Goal: Information Seeking & Learning: Compare options

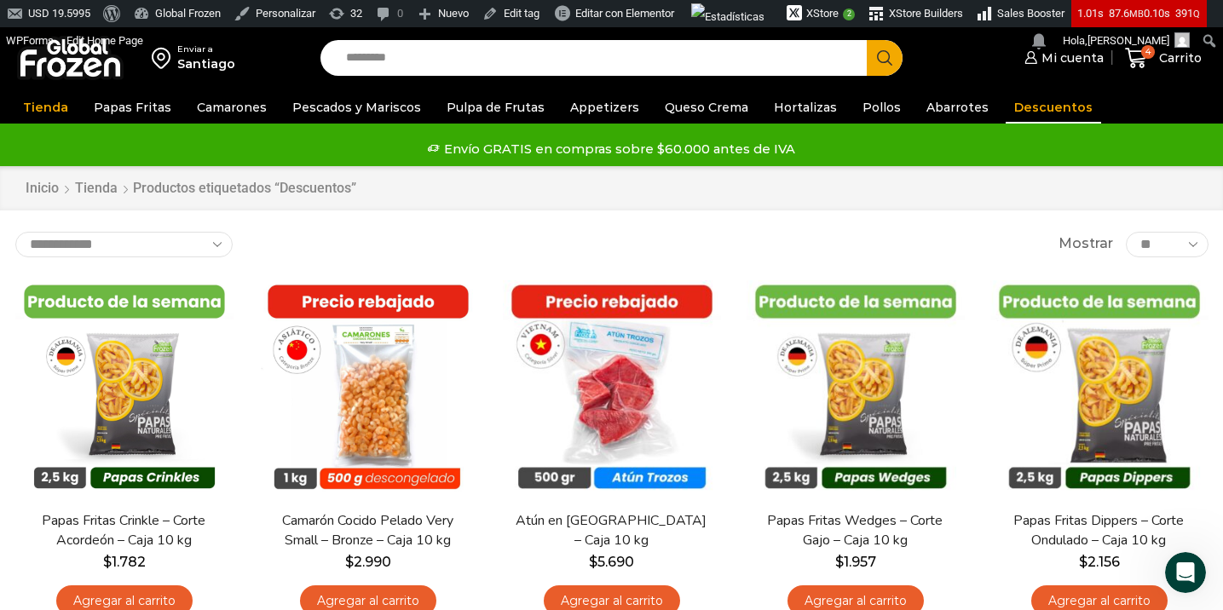
click at [89, 72] on img at bounding box center [70, 58] width 107 height 44
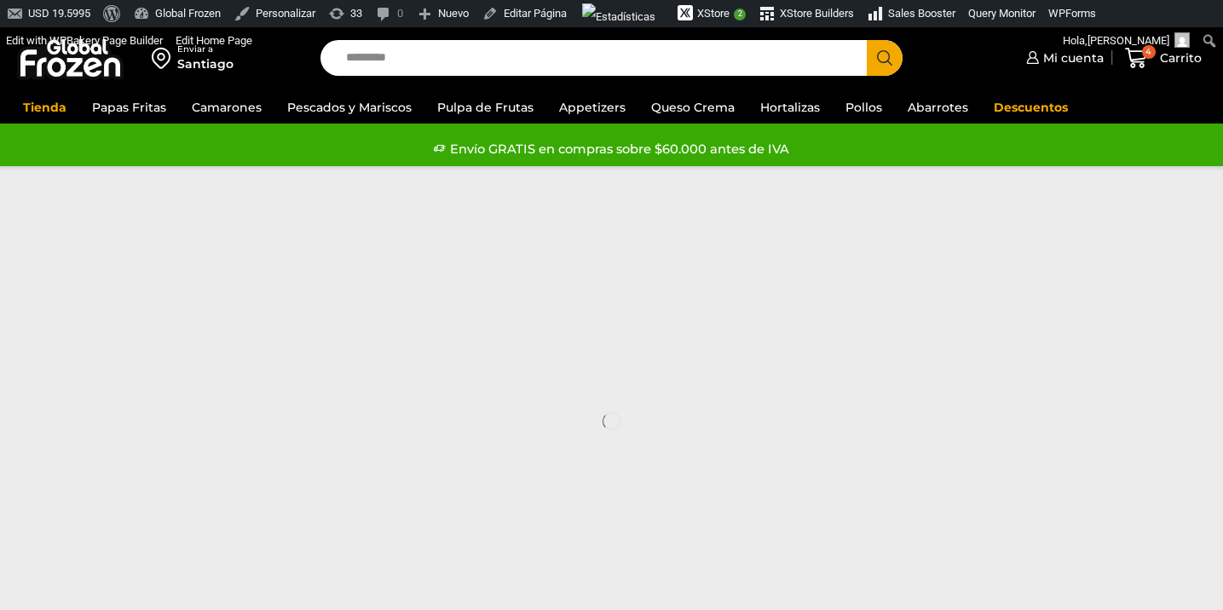
click at [447, 57] on input "Search input" at bounding box center [597, 58] width 521 height 36
type input "*****"
click at [886, 57] on icon "Search button" at bounding box center [884, 57] width 15 height 15
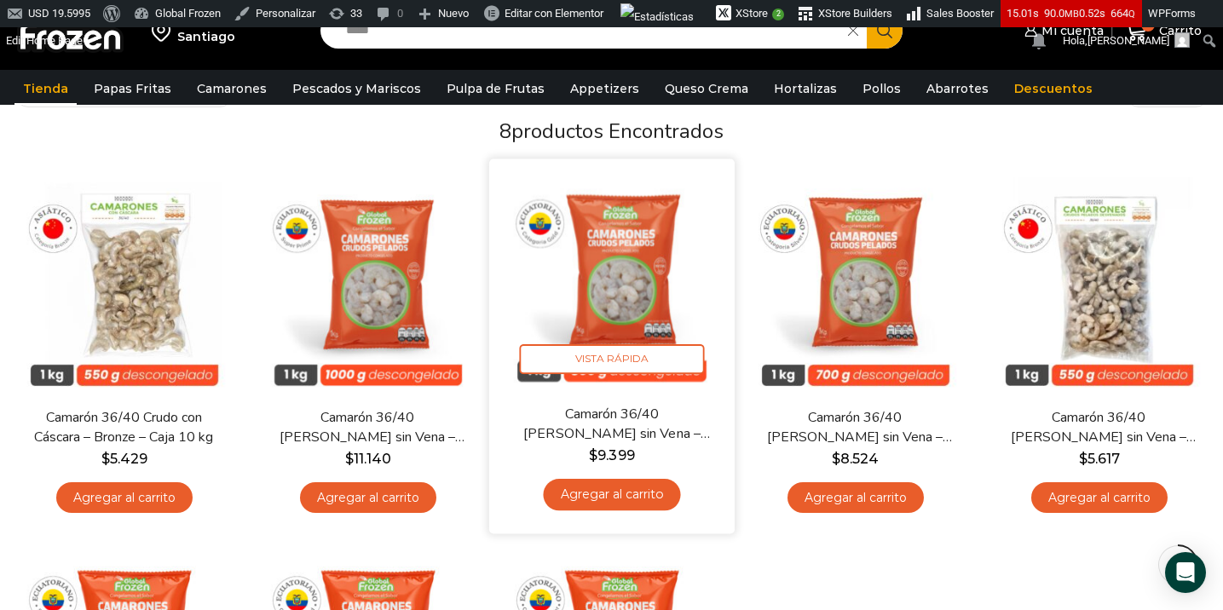
scroll to position [164, 0]
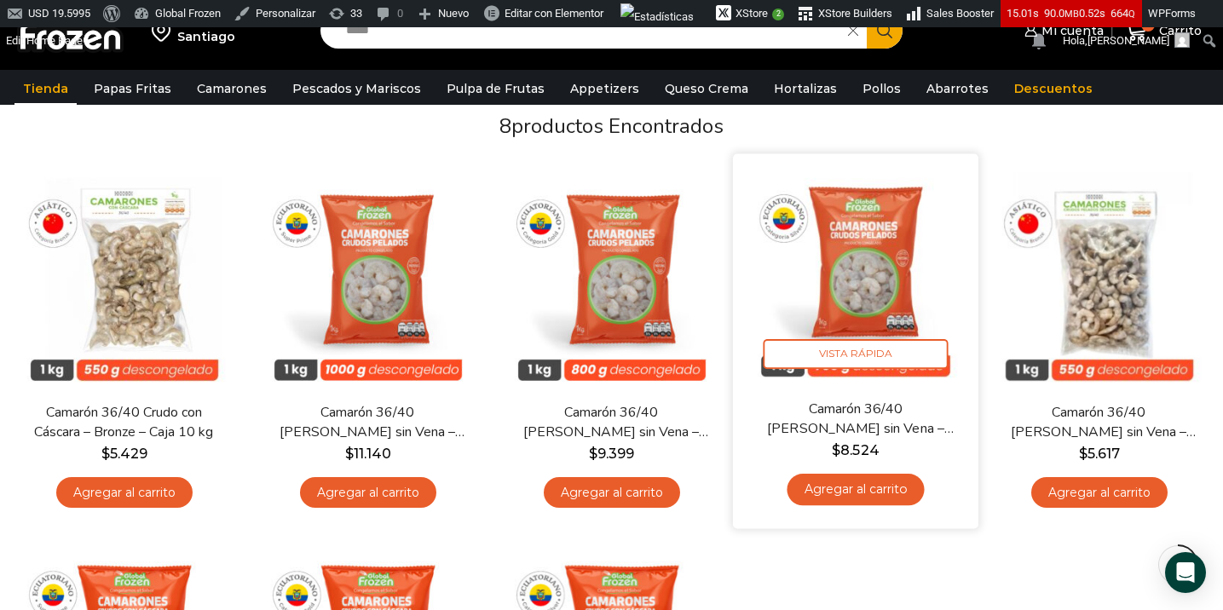
click at [839, 406] on link "Camarón 36/40 [PERSON_NAME] sin Vena – Silver – Caja 10 kg" at bounding box center [855, 419] width 198 height 40
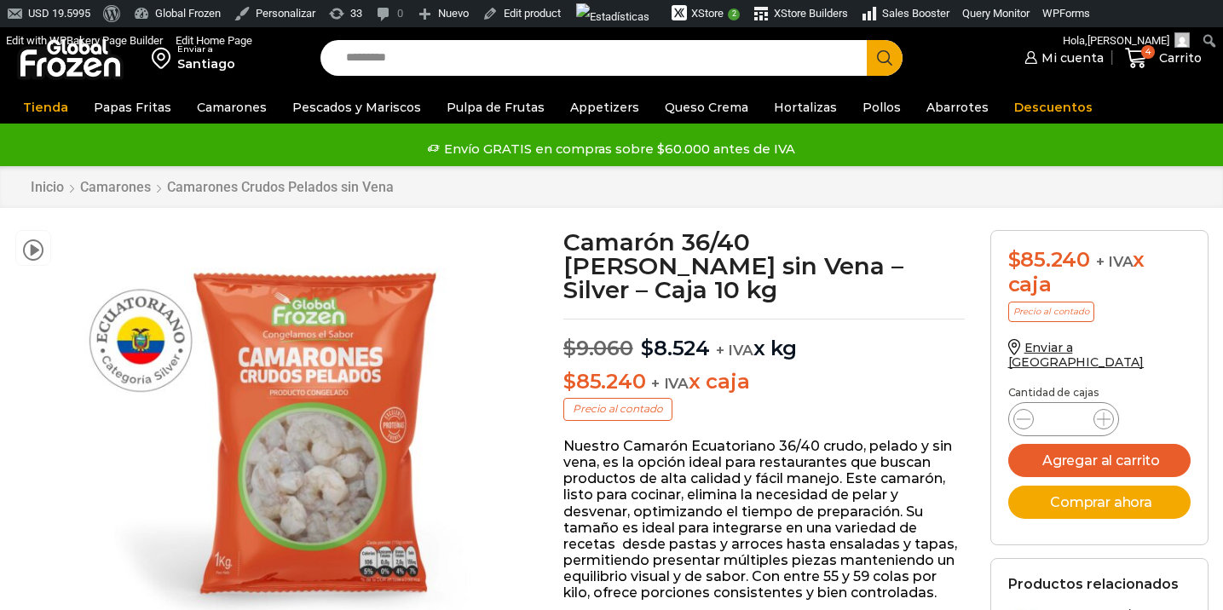
click at [563, 248] on h1 "Camarón 36/40 [PERSON_NAME] sin Vena – Silver – Caja 10 kg" at bounding box center [763, 266] width 401 height 72
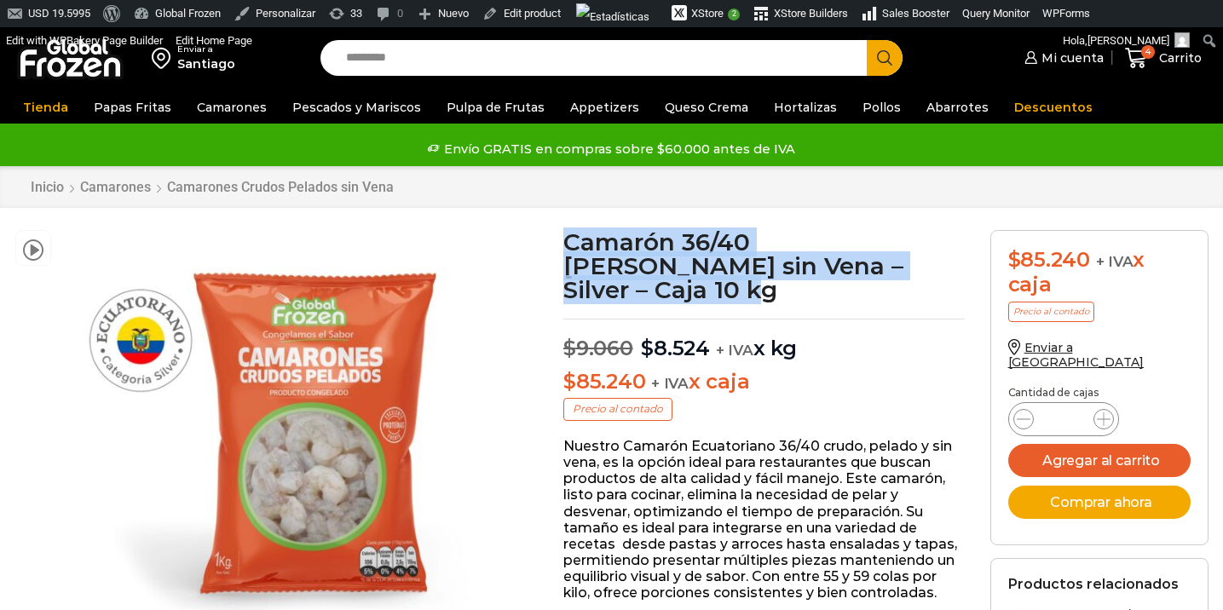
drag, startPoint x: 563, startPoint y: 245, endPoint x: 906, endPoint y: 273, distance: 343.7
click at [906, 273] on h1 "Camarón 36/40 [PERSON_NAME] sin Vena – Silver – Caja 10 kg" at bounding box center [763, 266] width 401 height 72
copy h1 "Camarón 36/40 [PERSON_NAME] sin Vena – Silver – Caja 10 kg"
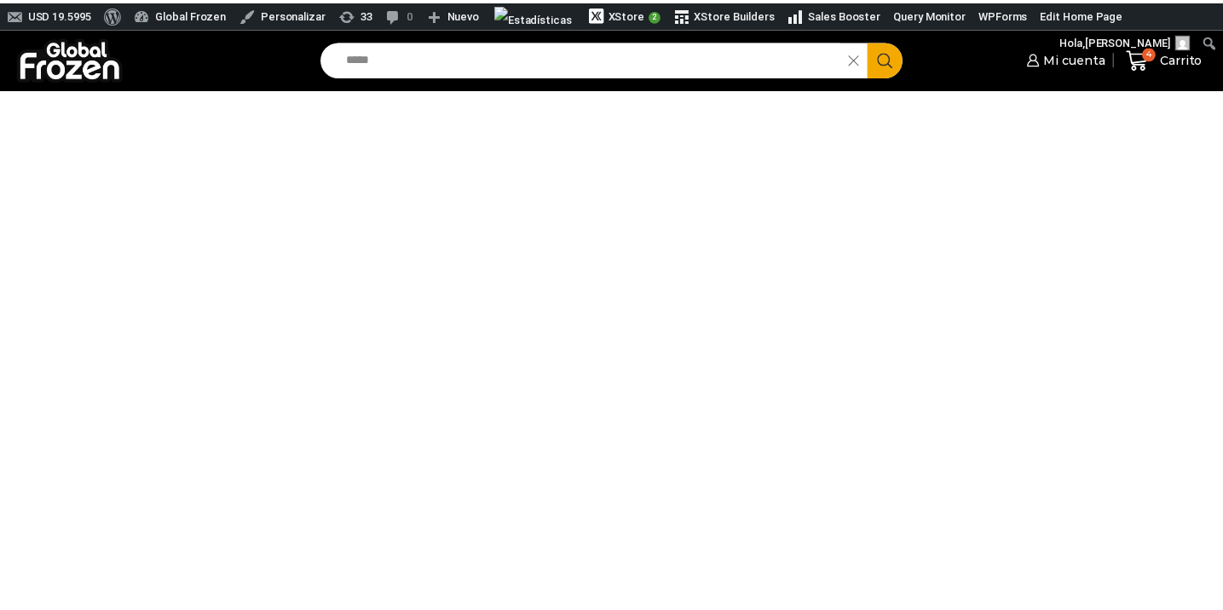
scroll to position [154, 0]
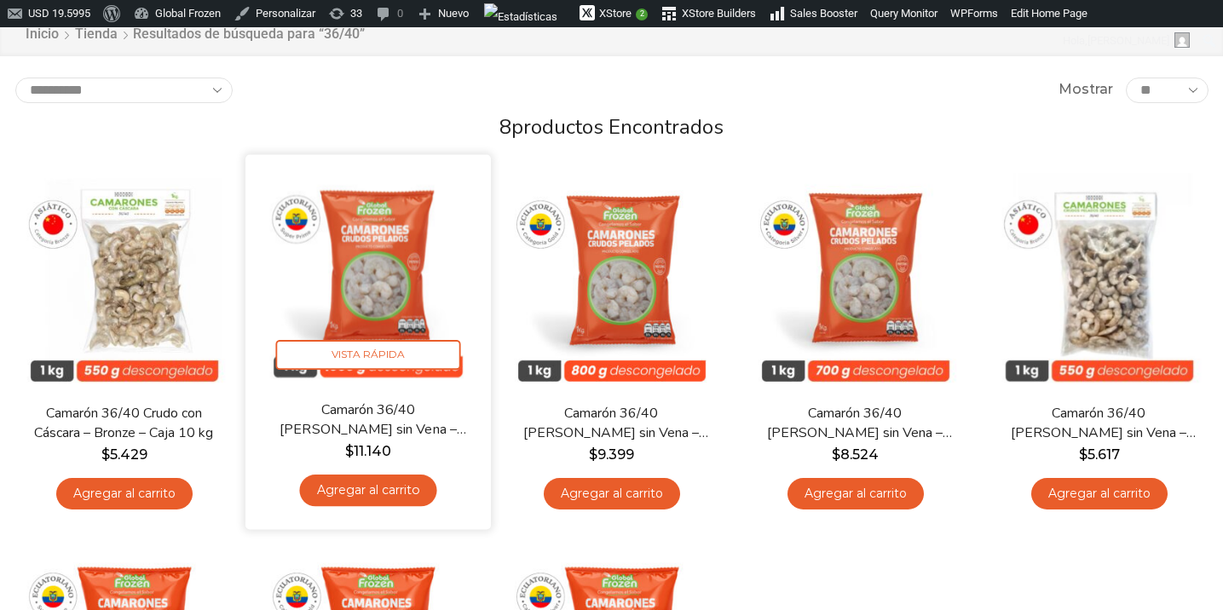
click at [405, 314] on img at bounding box center [368, 277] width 220 height 220
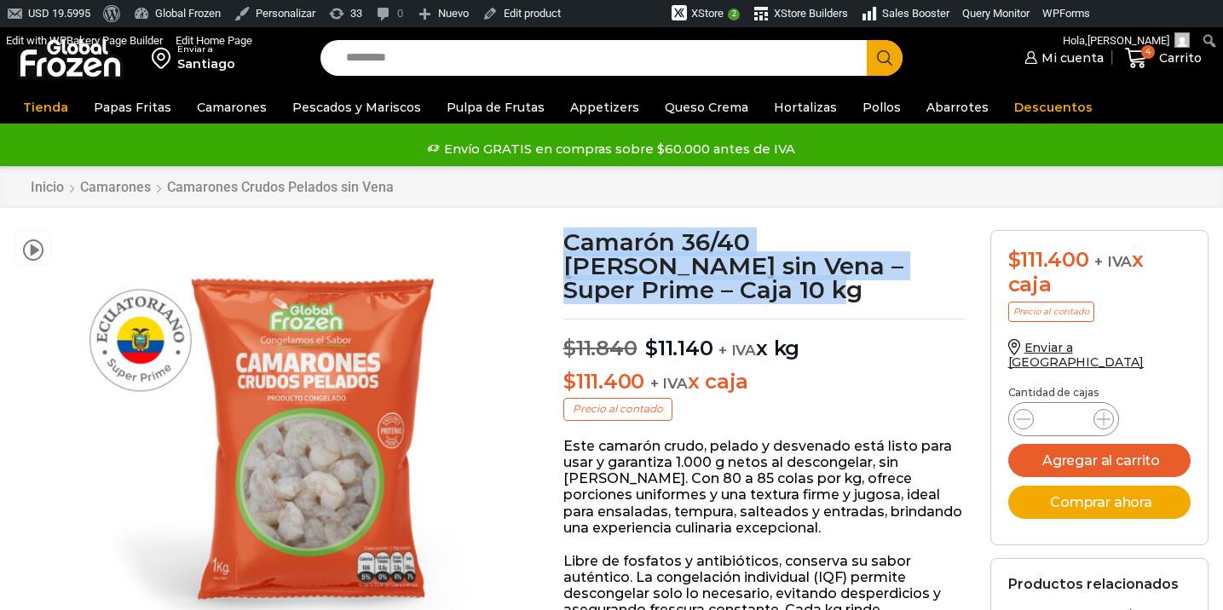
drag, startPoint x: 568, startPoint y: 243, endPoint x: 614, endPoint y: 289, distance: 65.1
click at [614, 289] on h1 "Camarón 36/40 [PERSON_NAME] sin Vena – Super Prime – Caja 10 kg" at bounding box center [763, 266] width 401 height 72
copy h1 "Camarón 36/40 [PERSON_NAME] sin Vena – Super Prime – Caja 10 kg"
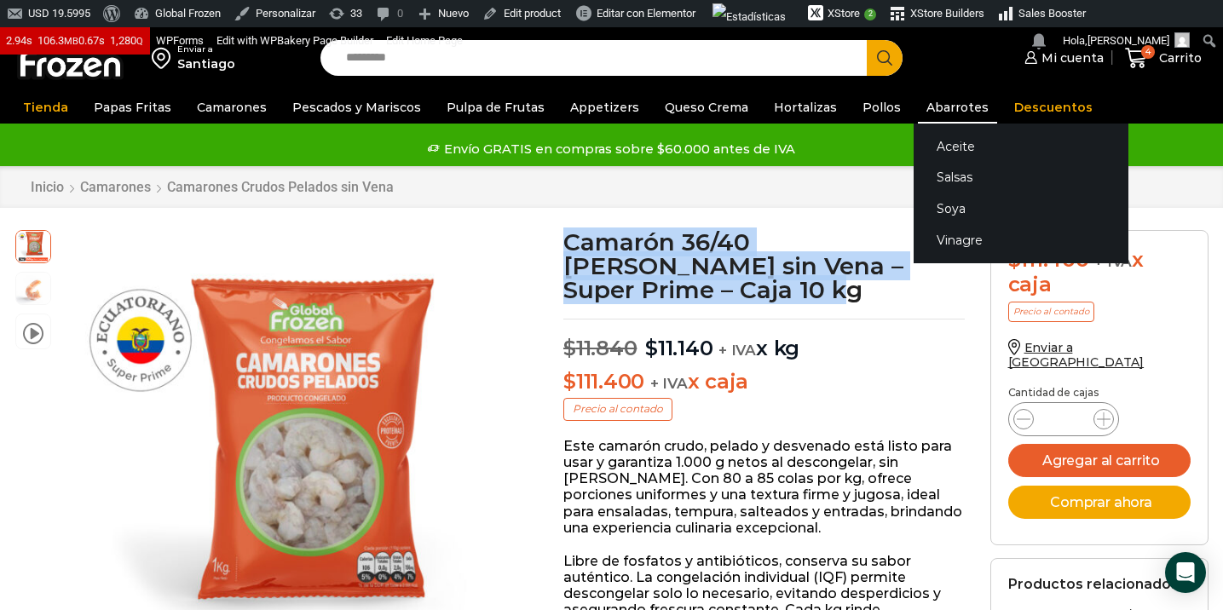
click at [920, 108] on link "Abarrotes" at bounding box center [957, 107] width 79 height 32
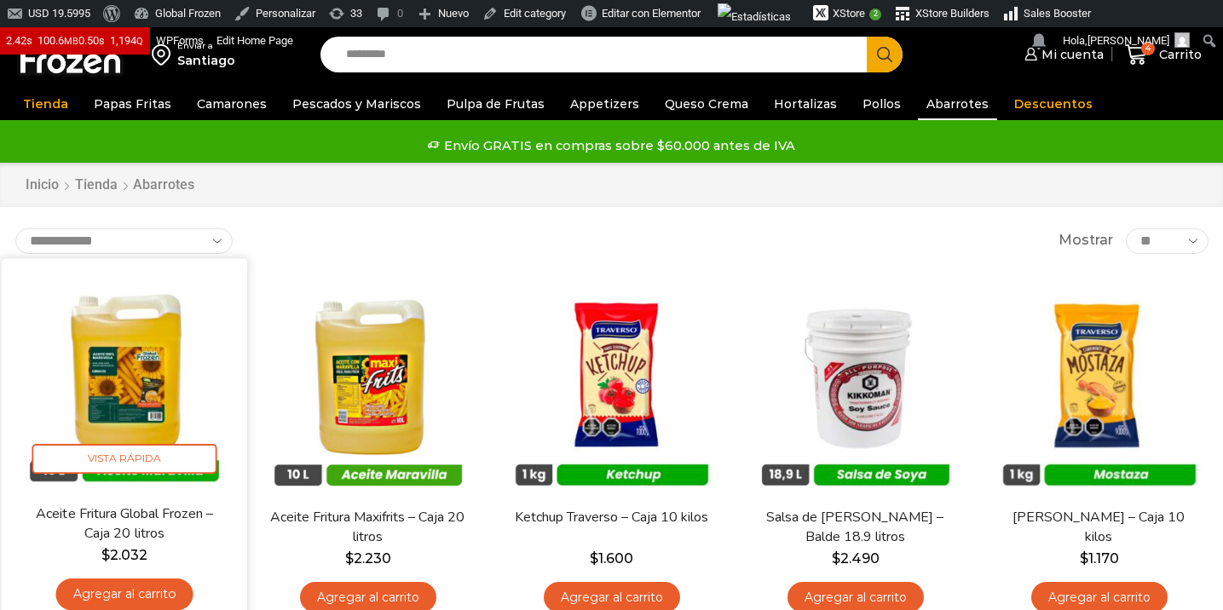
click at [139, 356] on img at bounding box center [124, 381] width 220 height 220
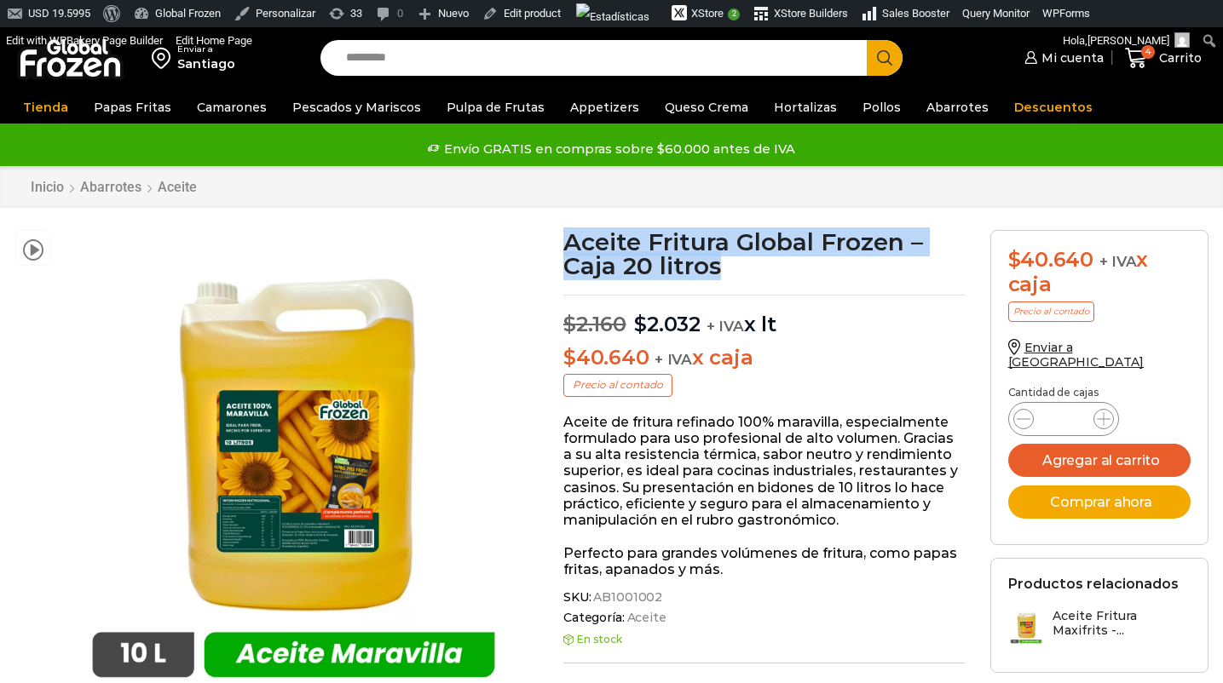
drag, startPoint x: 645, startPoint y: 243, endPoint x: 746, endPoint y: 265, distance: 103.0
click at [746, 265] on h1 "Aceite Fritura Global Frozen – Caja 20 litros" at bounding box center [763, 254] width 401 height 48
copy h1 "Aceite Fritura Global Frozen – Caja 20 litros"
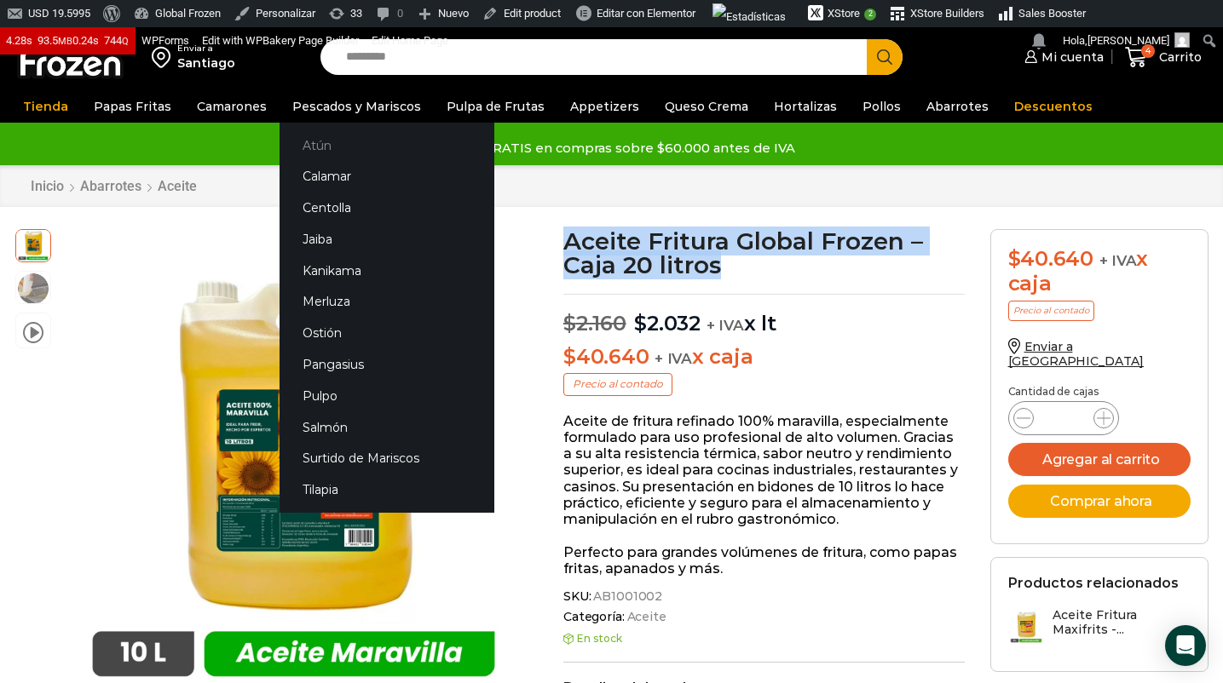
click at [313, 141] on link "Atún" at bounding box center [387, 146] width 215 height 32
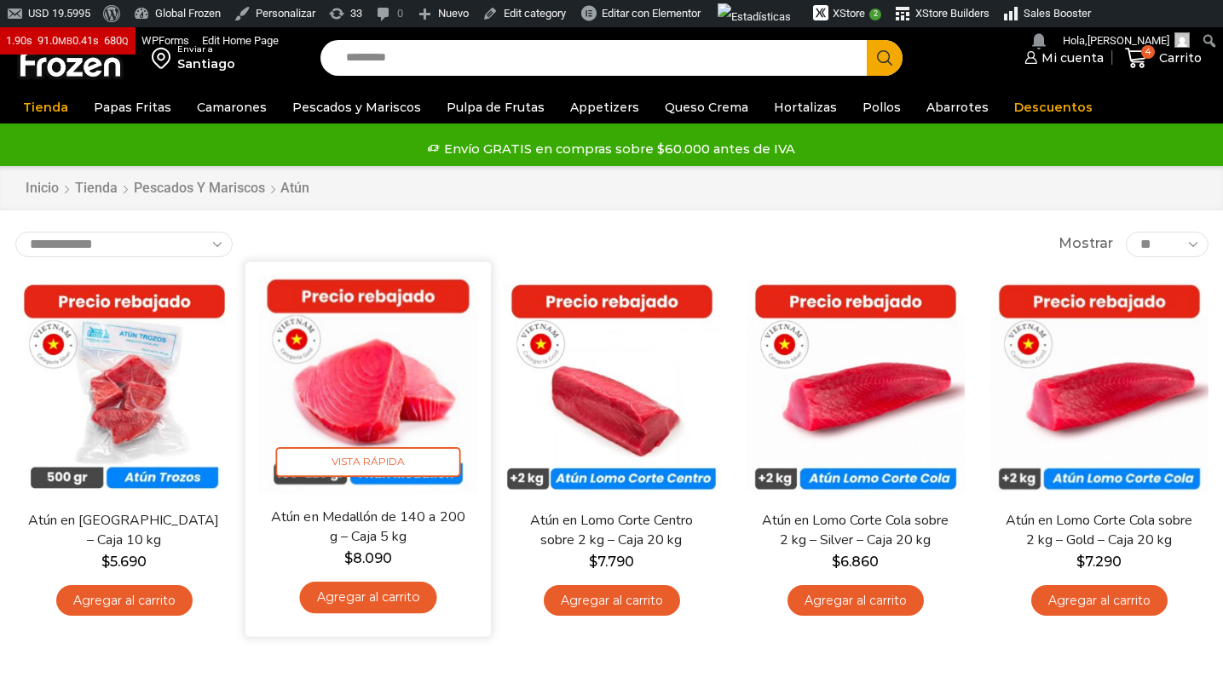
click at [383, 412] on img at bounding box center [368, 384] width 220 height 220
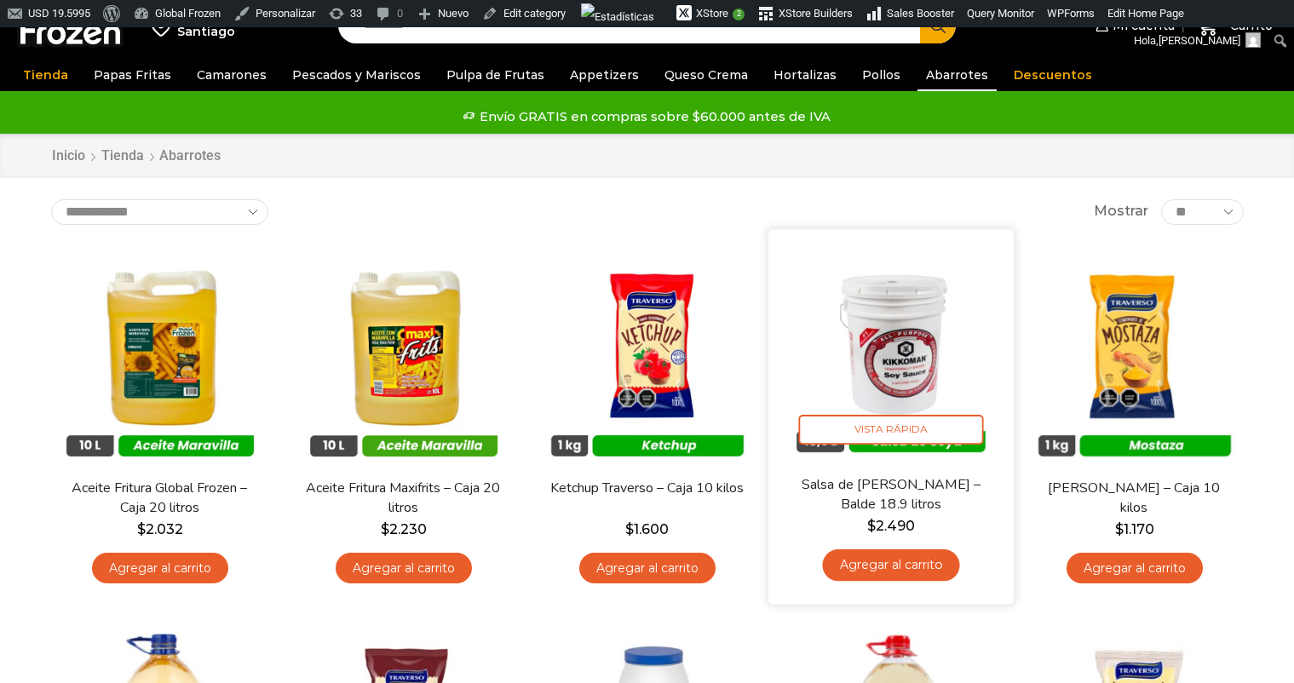
scroll to position [54, 0]
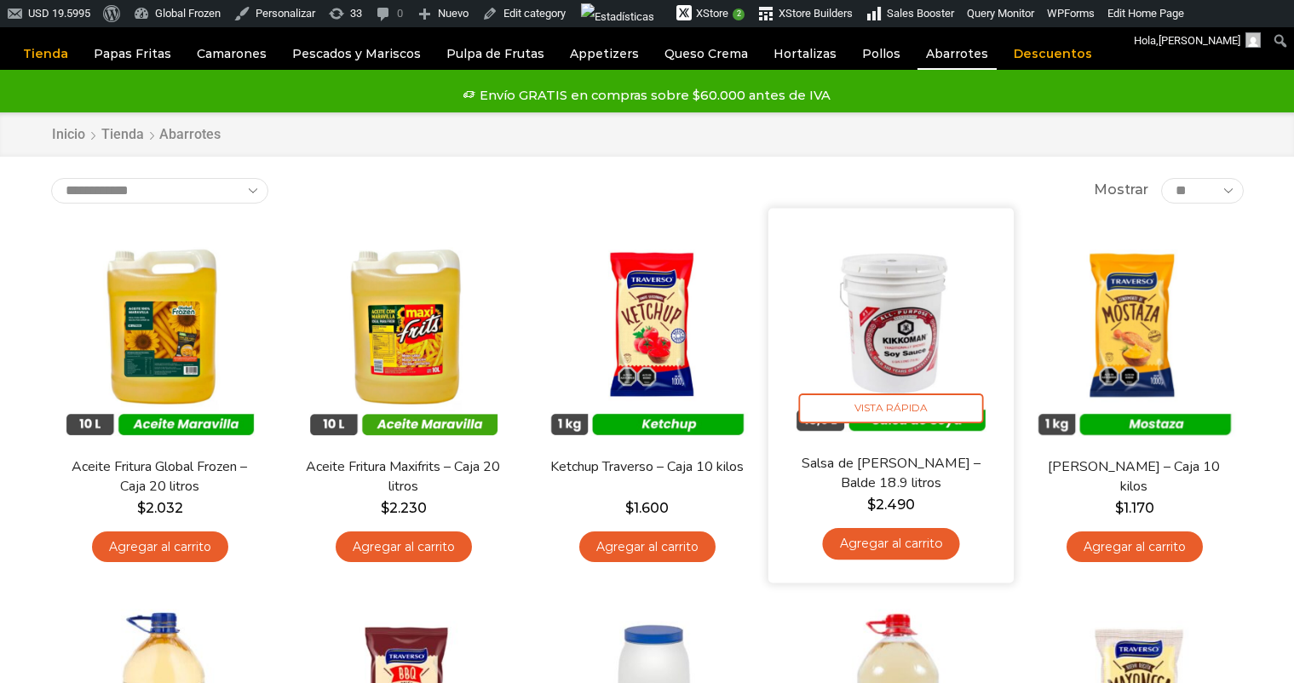
click at [876, 337] on img at bounding box center [891, 331] width 220 height 220
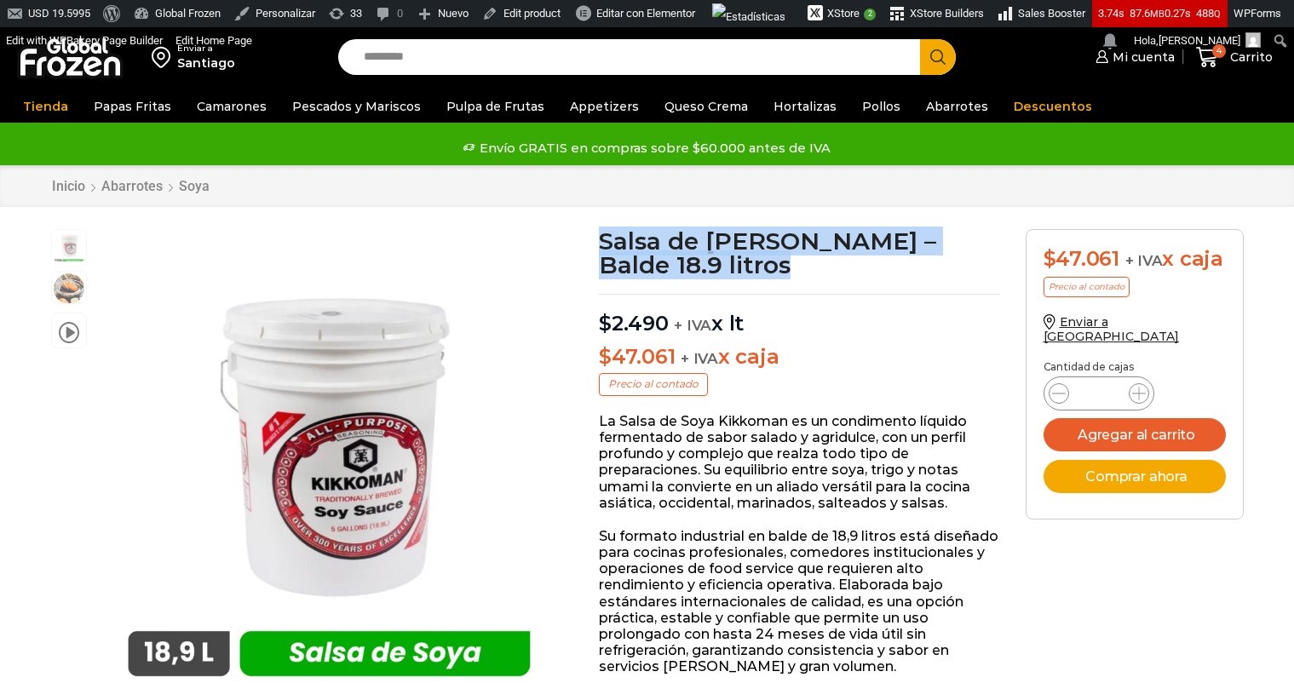
drag, startPoint x: 602, startPoint y: 246, endPoint x: 717, endPoint y: 272, distance: 117.9
click at [717, 272] on h1 "Salsa de Soya Kikkoman – Balde 18.9 litros" at bounding box center [799, 253] width 401 height 48
copy h1 "Salsa de Soya Kikkoman – Balde 18.9 litros"
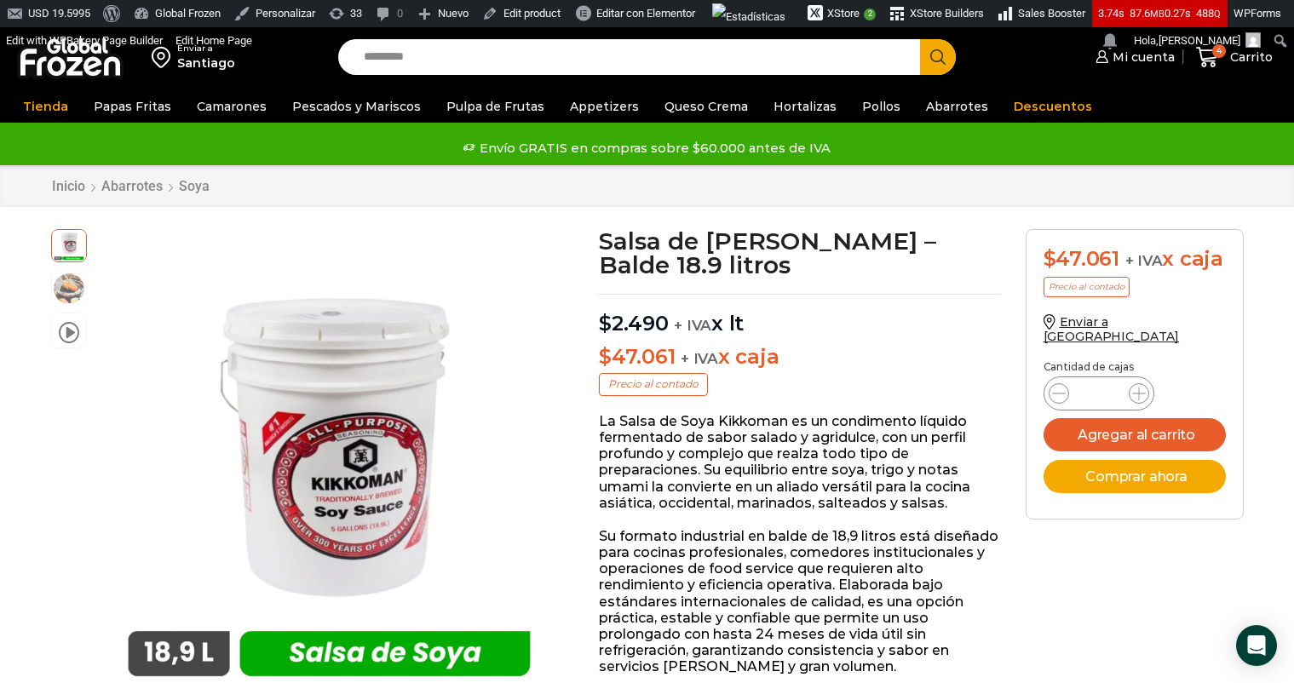
click at [475, 52] on input "Search input" at bounding box center [633, 57] width 556 height 36
type input "*****"
click at [920, 39] on button "Search" at bounding box center [938, 57] width 36 height 36
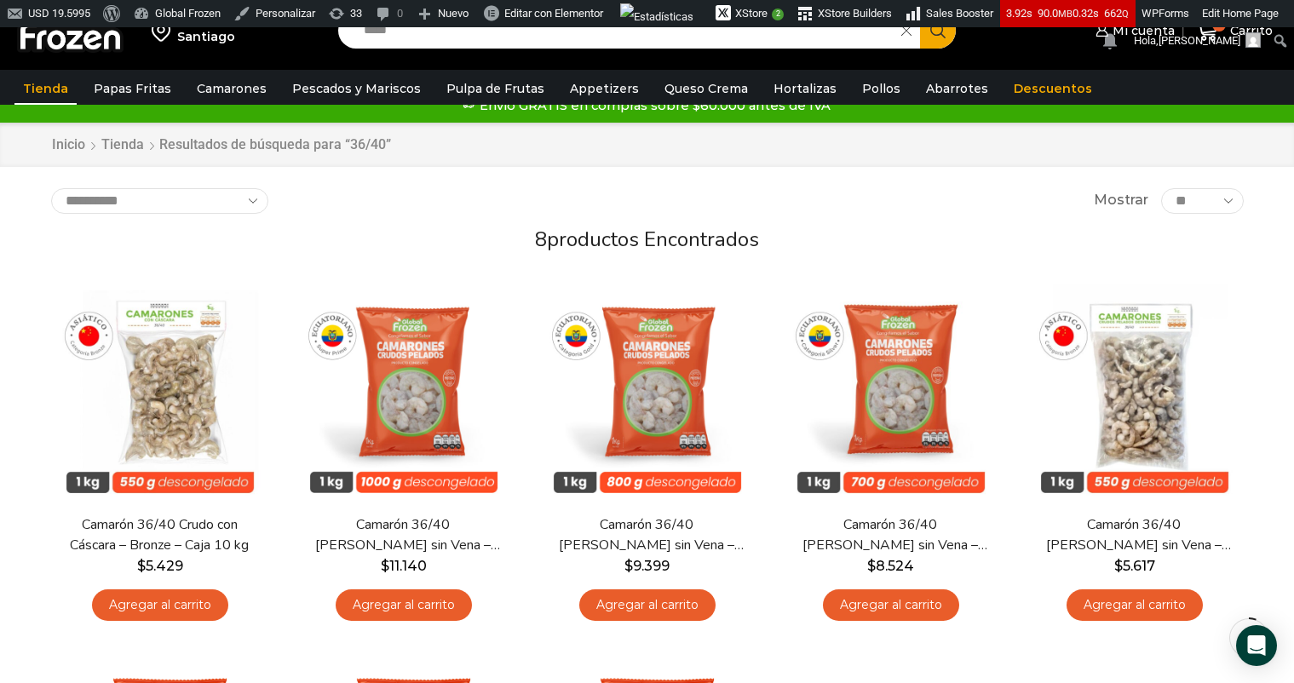
scroll to position [55, 0]
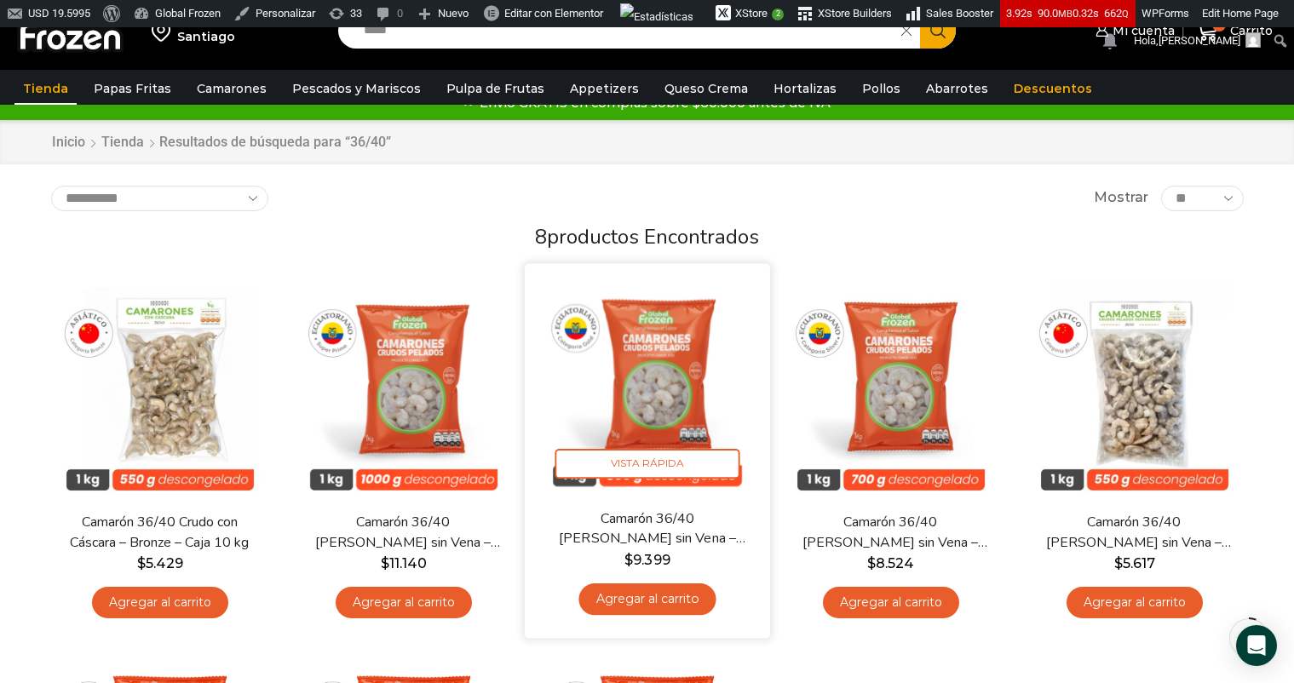
click at [648, 530] on link "Camarón 36/40 [PERSON_NAME] sin Vena – Gold – Caja 10 kg" at bounding box center [647, 530] width 198 height 40
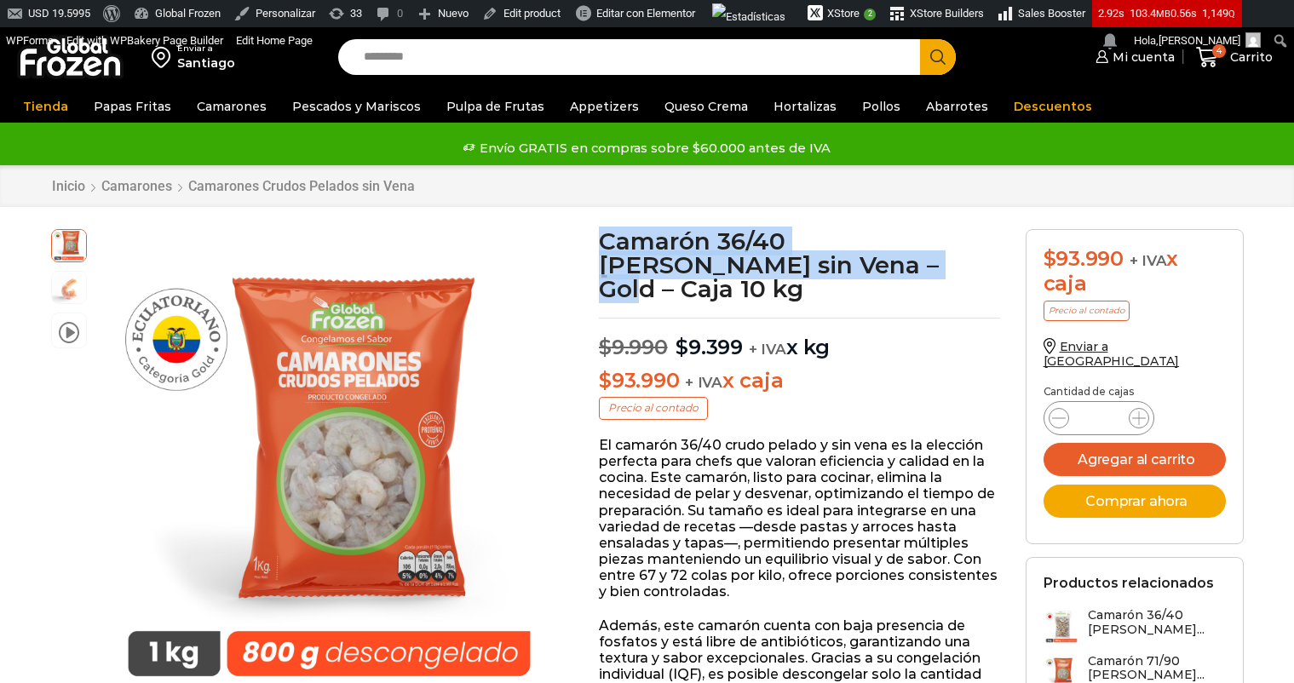
drag, startPoint x: 602, startPoint y: 241, endPoint x: 787, endPoint y: 271, distance: 187.3
click at [787, 271] on h1 "Camarón 36/40 Crudo Pelado sin Vena – Gold – Caja 10 kg" at bounding box center [799, 265] width 401 height 72
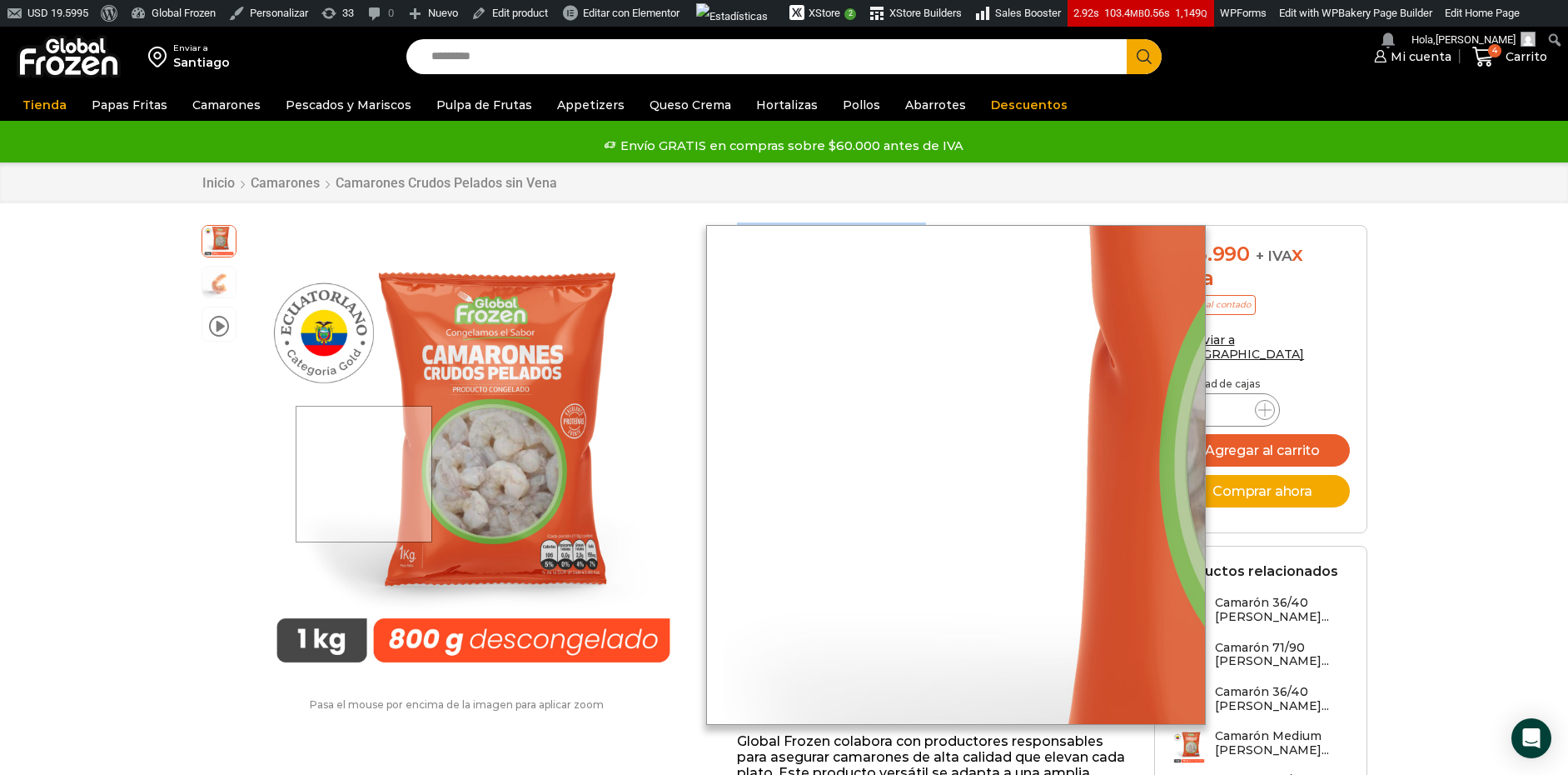
scroll to position [3, 0]
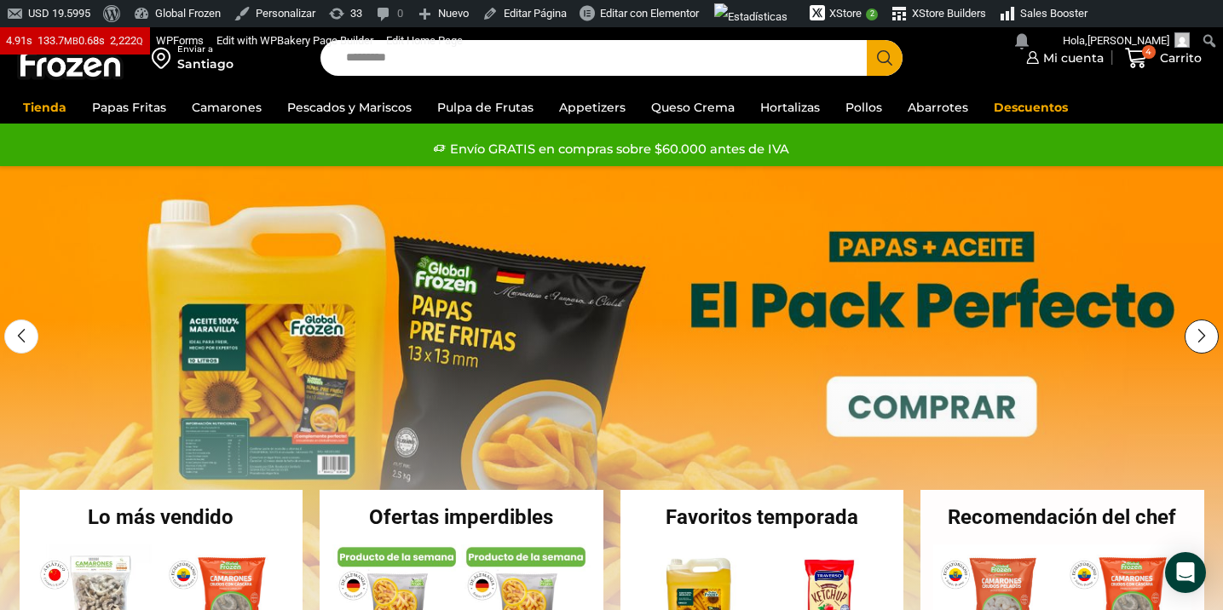
click at [1199, 327] on div "Next slide" at bounding box center [1202, 337] width 34 height 34
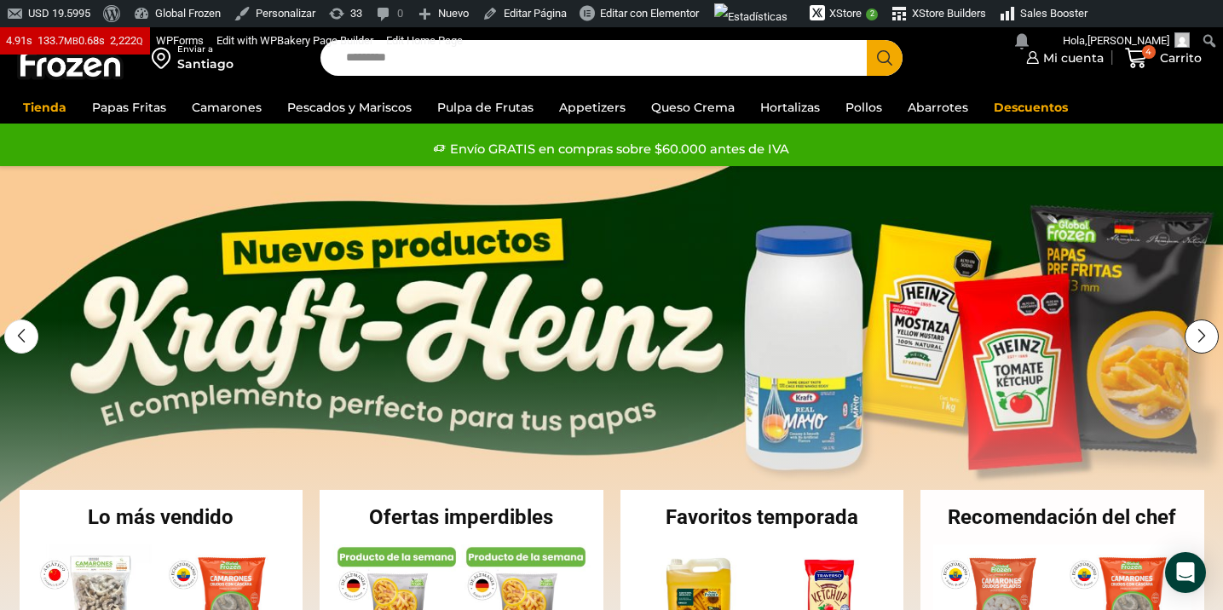
click at [1199, 327] on div "Next slide" at bounding box center [1202, 337] width 34 height 34
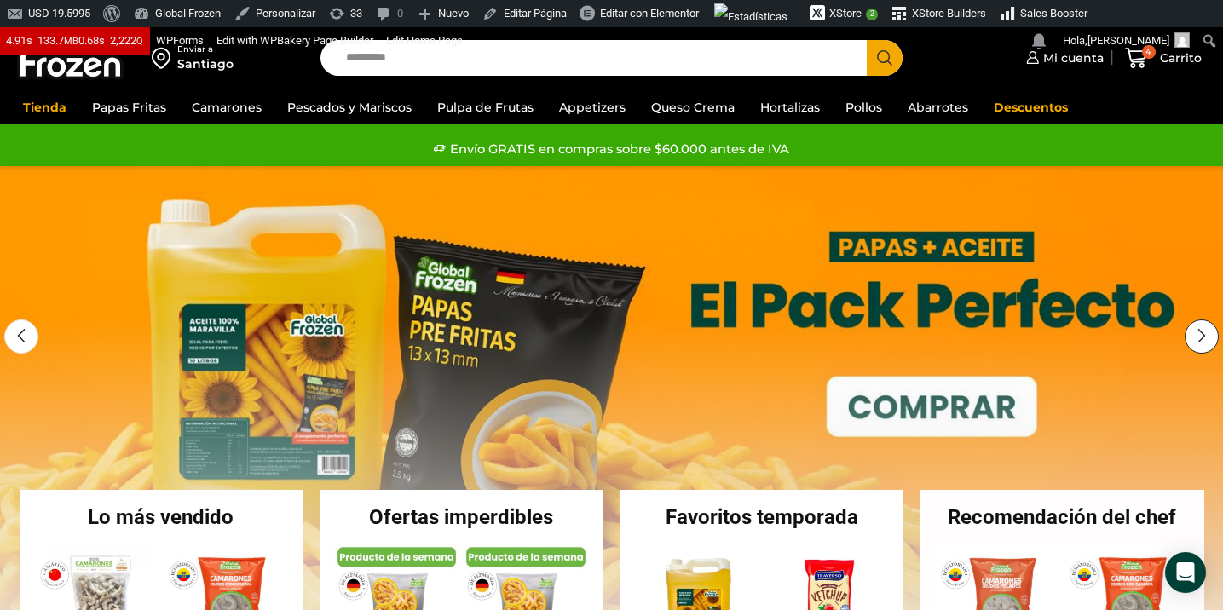
click at [1196, 337] on div "Next slide" at bounding box center [1202, 337] width 34 height 34
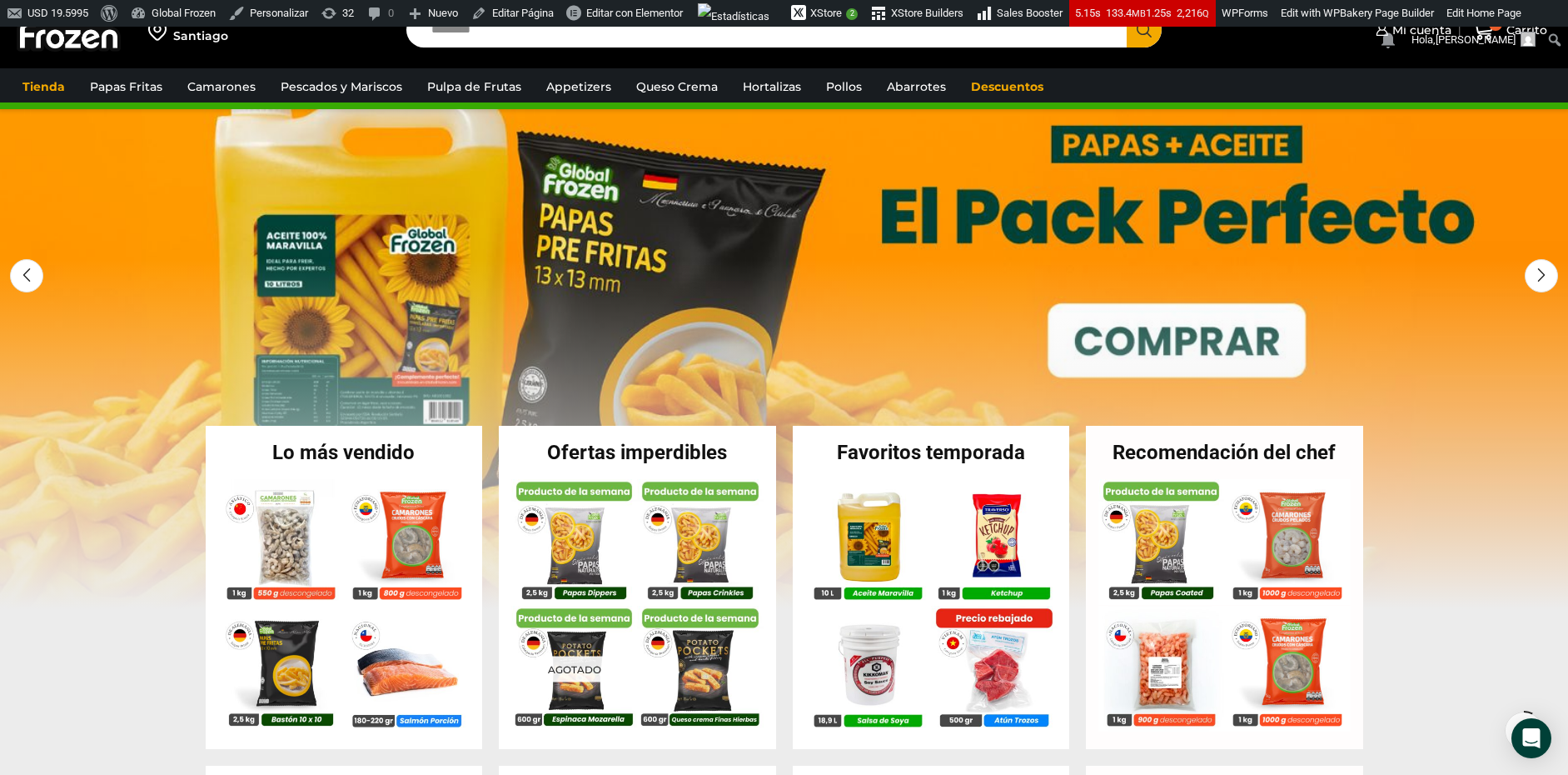
scroll to position [42, 0]
